Goal: Navigation & Orientation: Find specific page/section

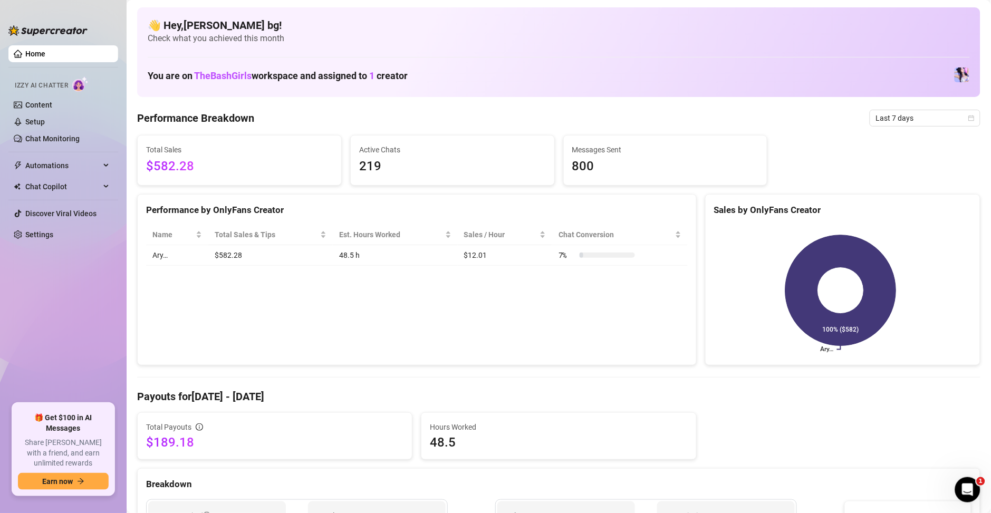
scroll to position [304, 0]
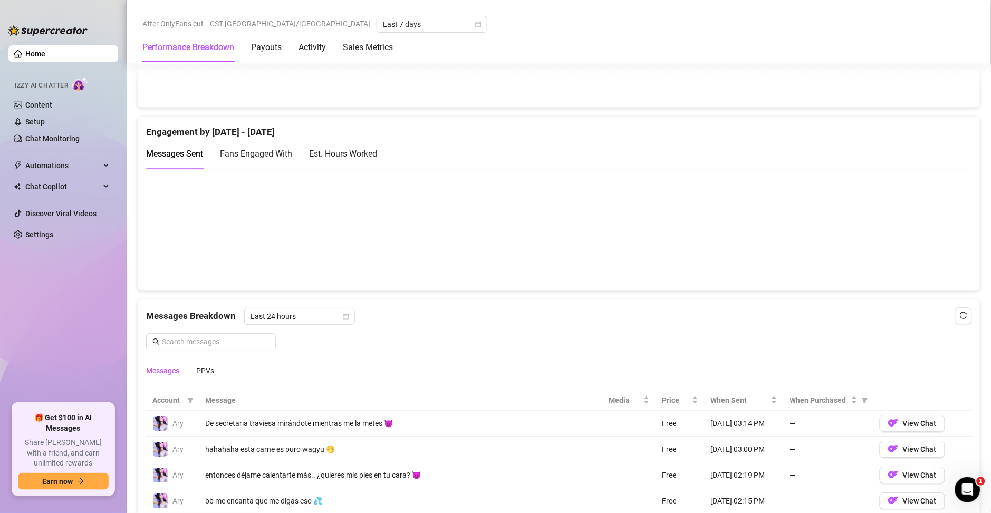
scroll to position [691, 0]
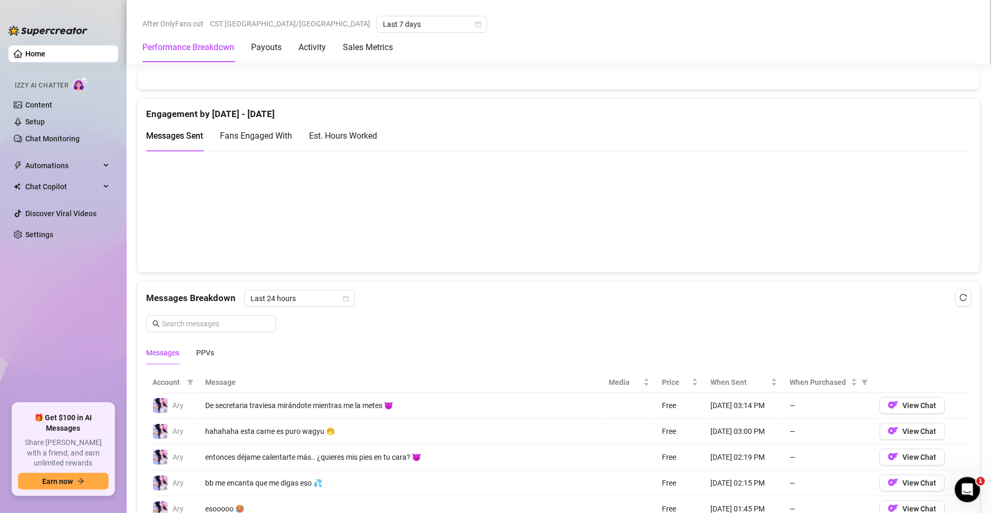
click at [350, 137] on div "Est. Hours Worked" at bounding box center [343, 135] width 68 height 13
